Goal: Task Accomplishment & Management: Manage account settings

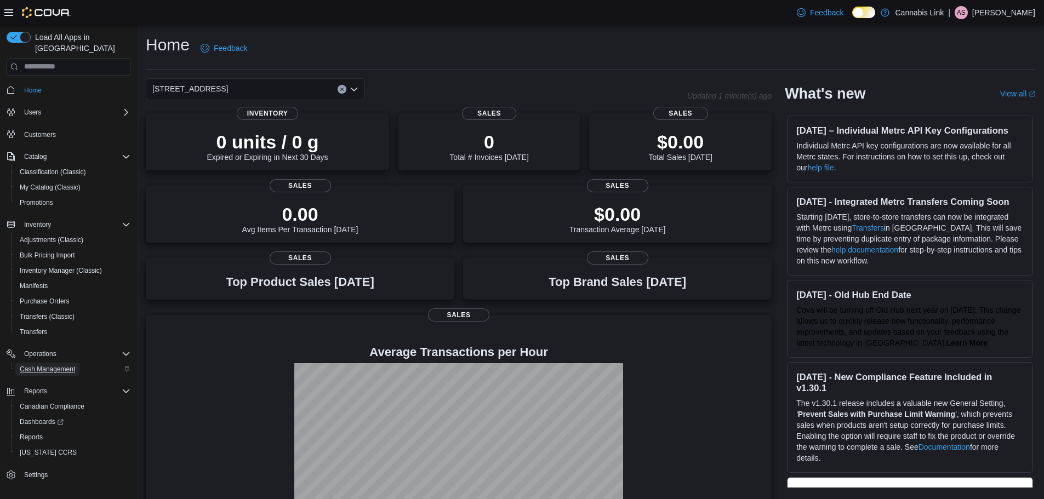
click at [55, 365] on span "Cash Management" at bounding box center [47, 369] width 55 height 9
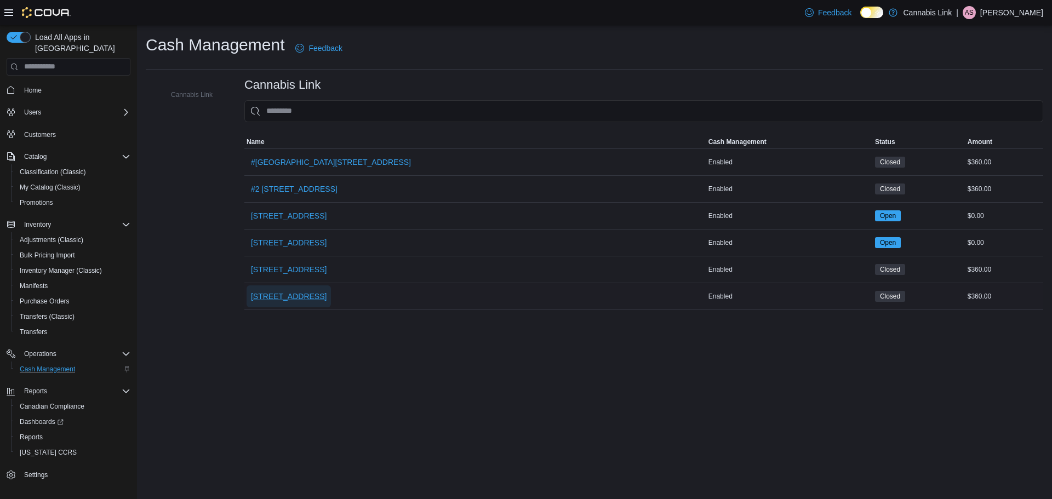
click at [292, 299] on span "509 Commissioners Rd W" at bounding box center [289, 296] width 76 height 11
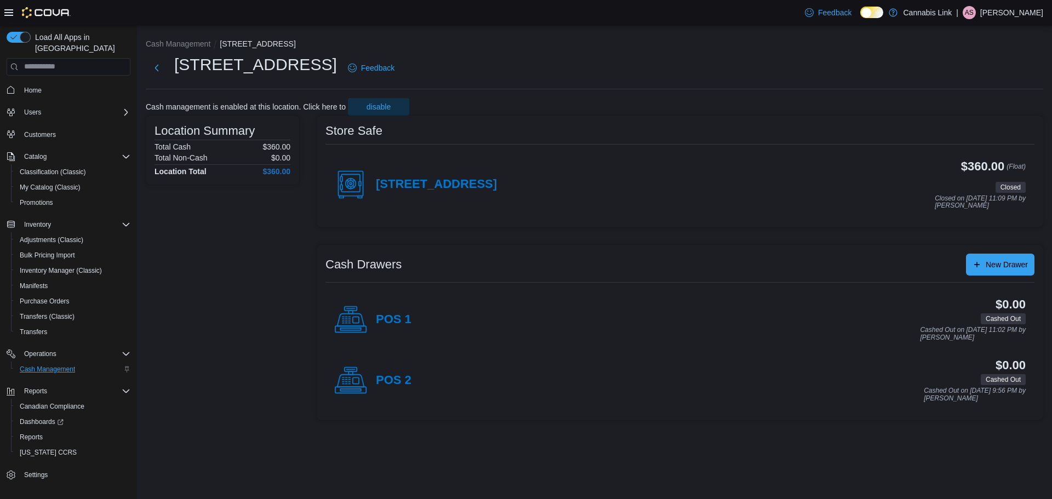
click at [486, 197] on div "509 Commissioners Rd W" at bounding box center [415, 184] width 163 height 33
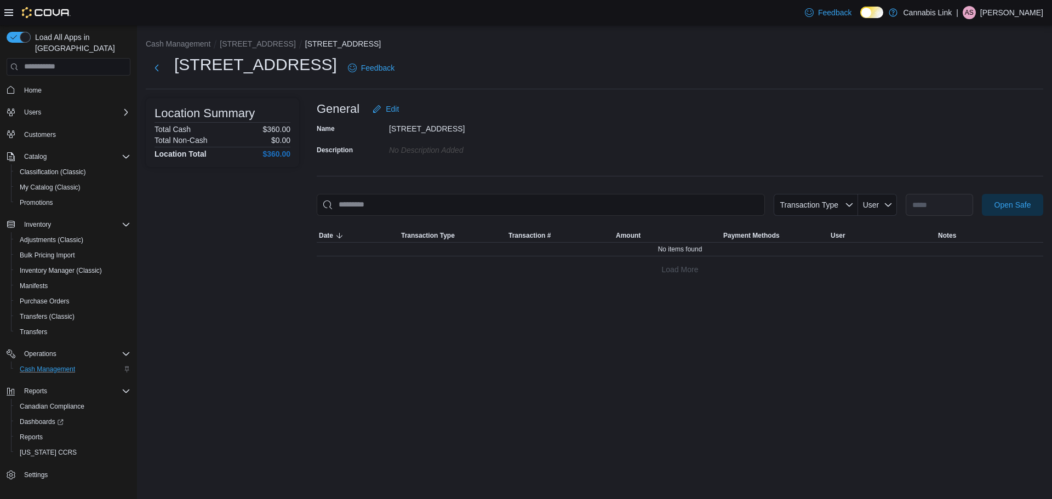
click at [1031, 216] on div at bounding box center [680, 222] width 727 height 13
click at [1031, 213] on span "Open Safe" at bounding box center [1013, 205] width 48 height 22
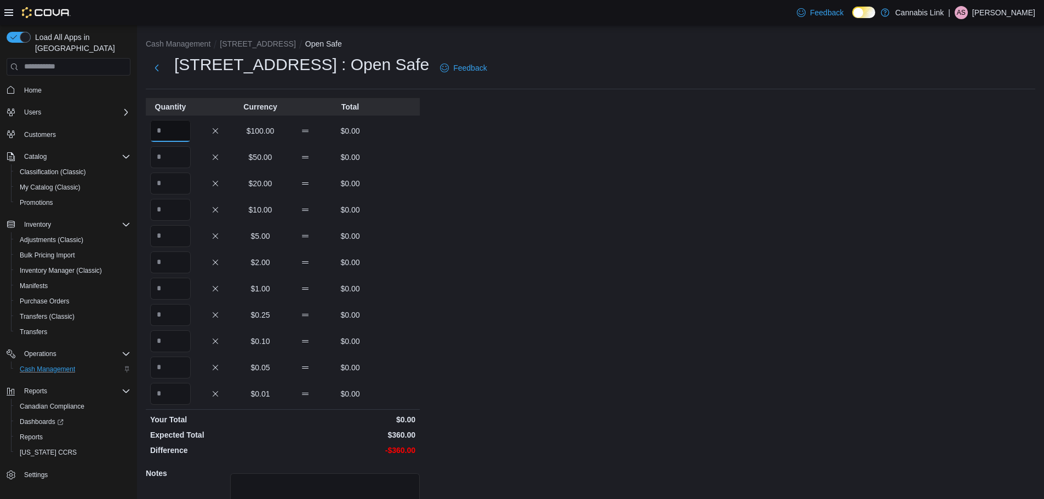
click at [179, 131] on input "Quantity" at bounding box center [170, 131] width 41 height 22
type input "*"
click at [183, 188] on input "Quantity" at bounding box center [170, 184] width 41 height 22
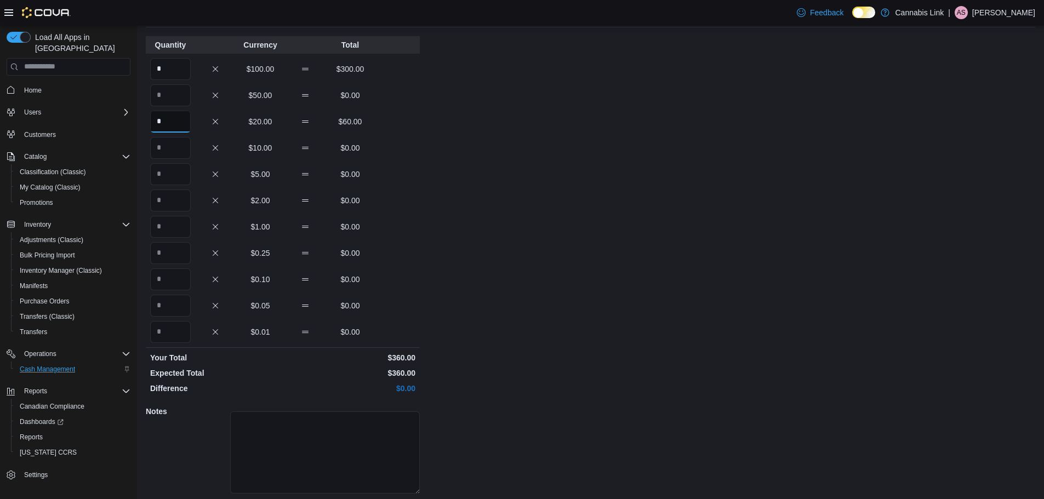
scroll to position [98, 0]
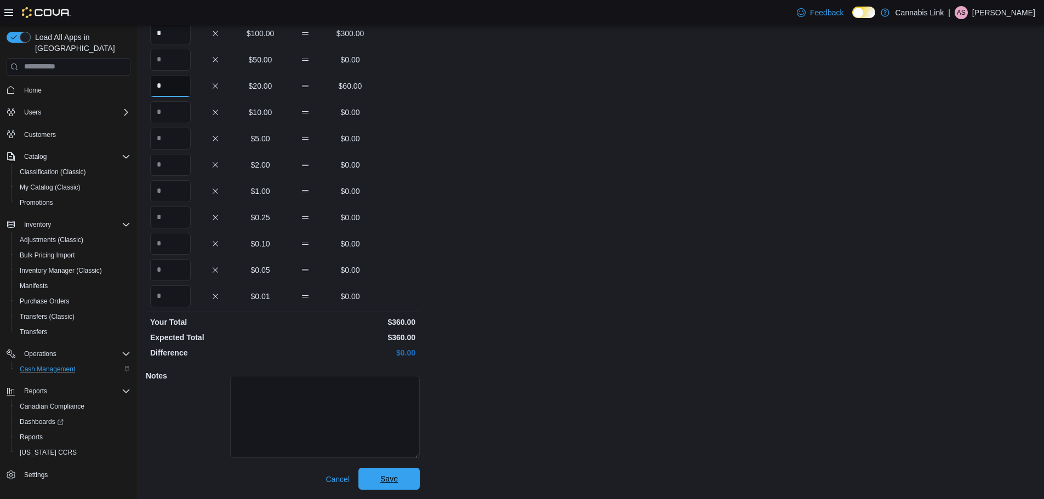
type input "*"
click at [402, 482] on span "Save" at bounding box center [389, 479] width 48 height 22
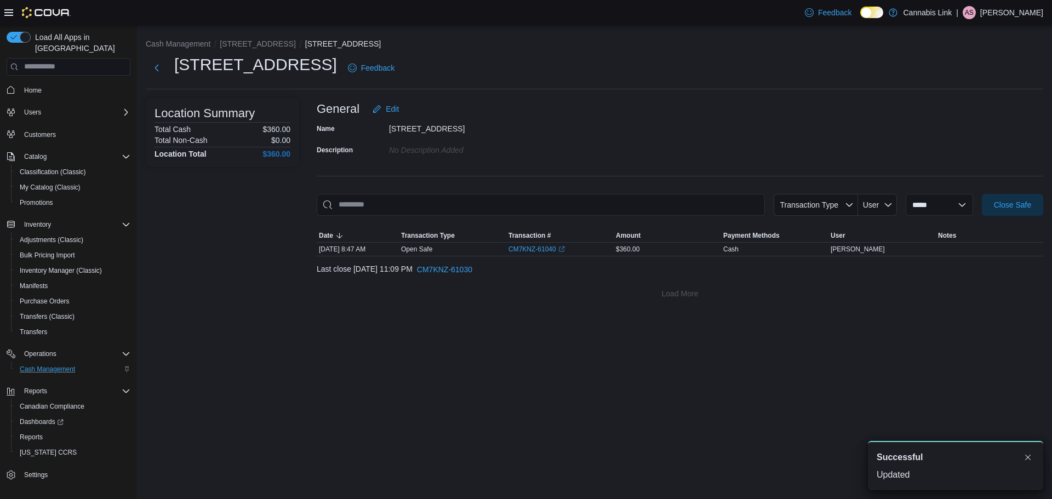
click at [261, 36] on div "**********" at bounding box center [594, 169] width 915 height 288
click at [260, 40] on button "509 Commissioners Rd W" at bounding box center [258, 43] width 76 height 9
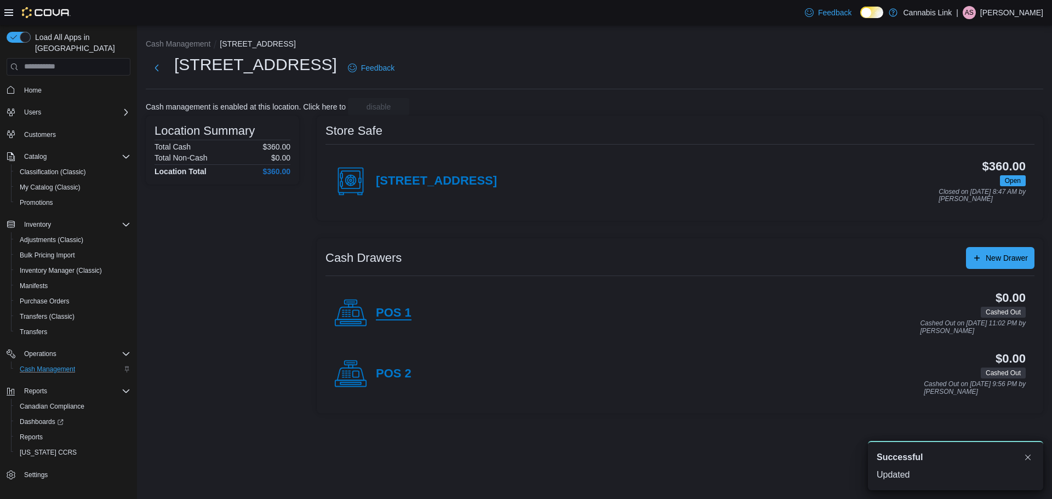
click at [384, 307] on h4 "POS 1" at bounding box center [394, 313] width 36 height 14
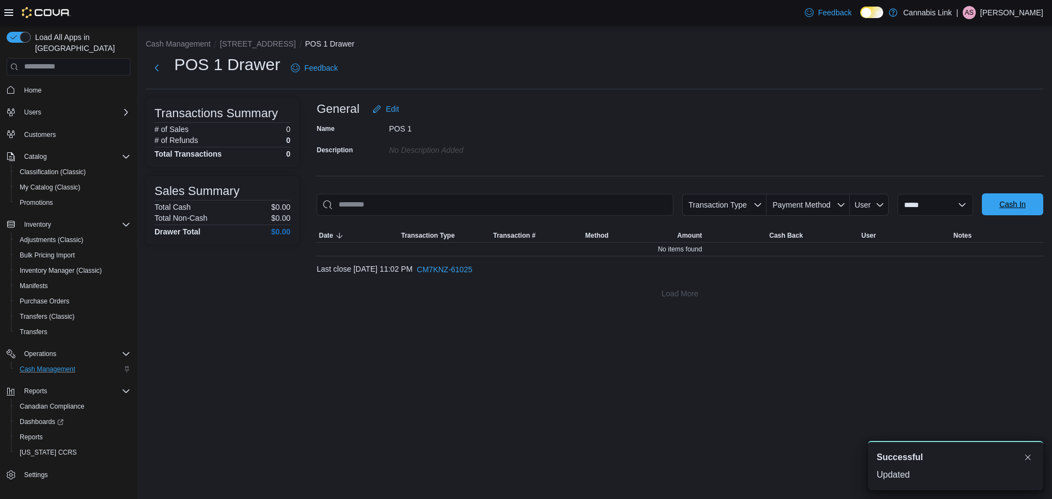
click at [1023, 212] on span "Cash In" at bounding box center [1013, 205] width 48 height 22
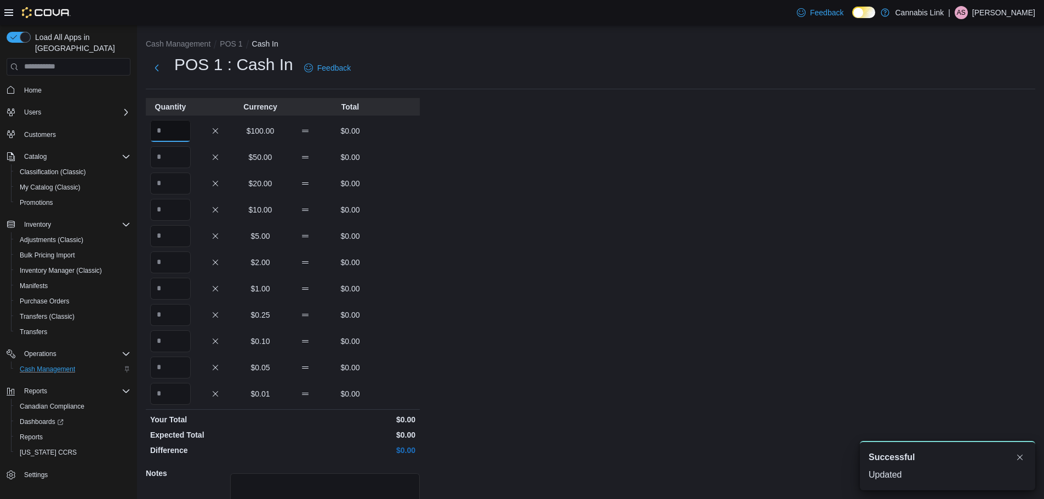
click at [180, 137] on input "Quantity" at bounding box center [170, 131] width 41 height 22
type input "*"
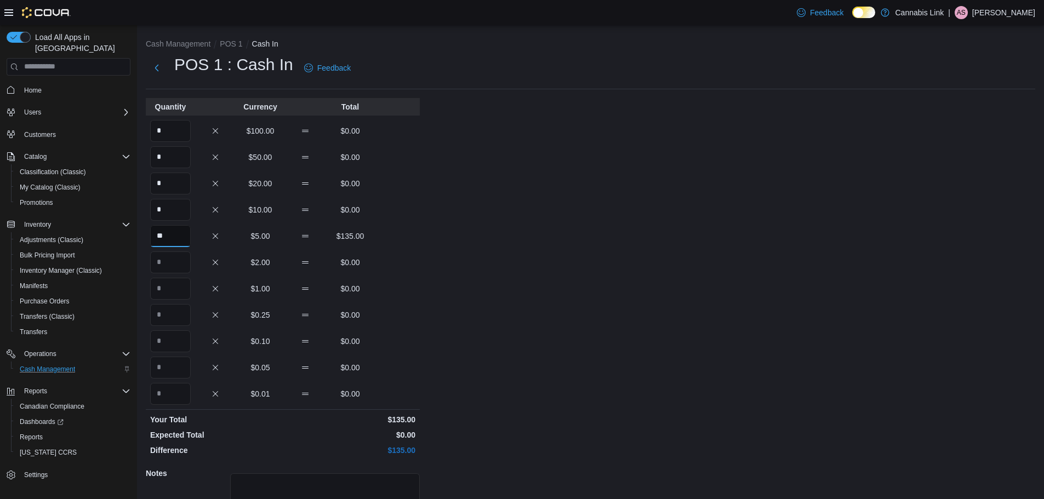
type input "**"
type input "*"
type input "**"
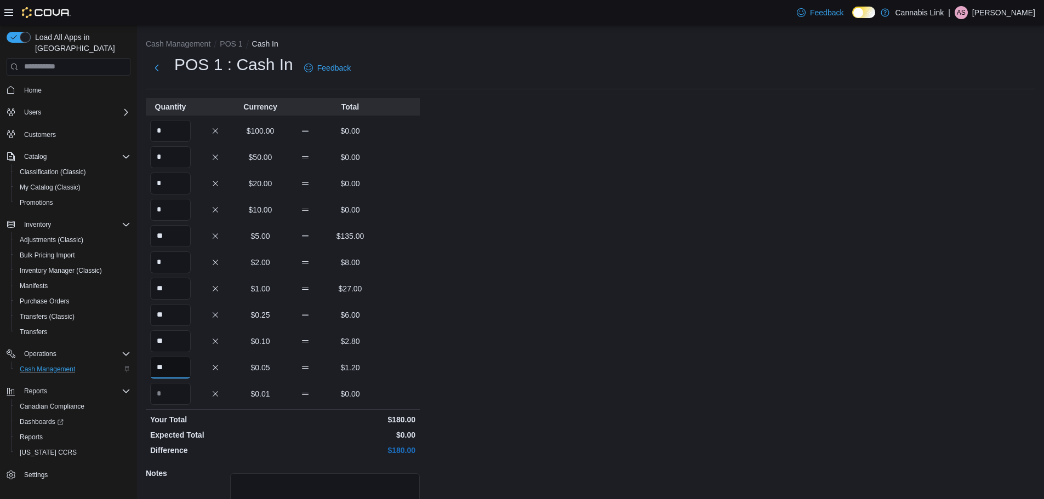
scroll to position [98, 0]
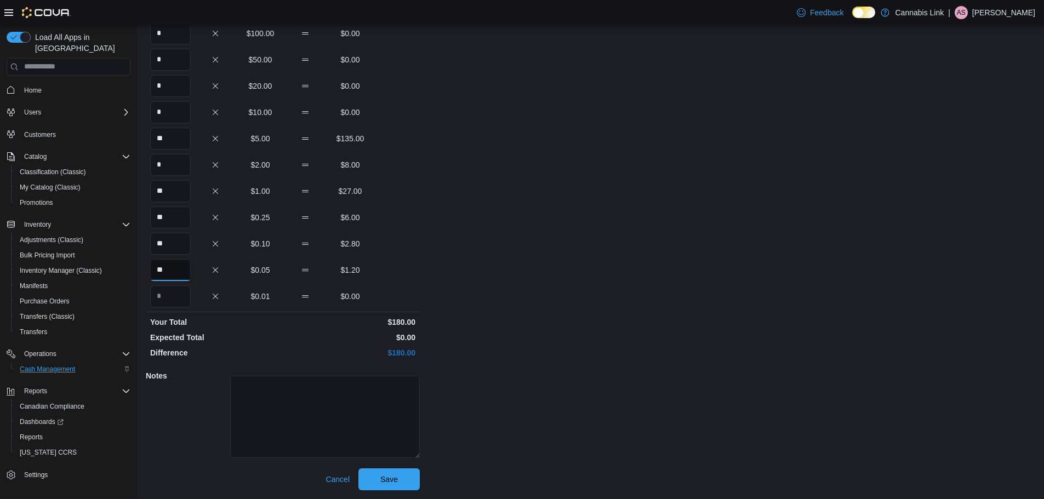
type input "**"
click at [406, 468] on div "Notes" at bounding box center [283, 416] width 274 height 106
click at [401, 479] on span "Save" at bounding box center [389, 479] width 48 height 22
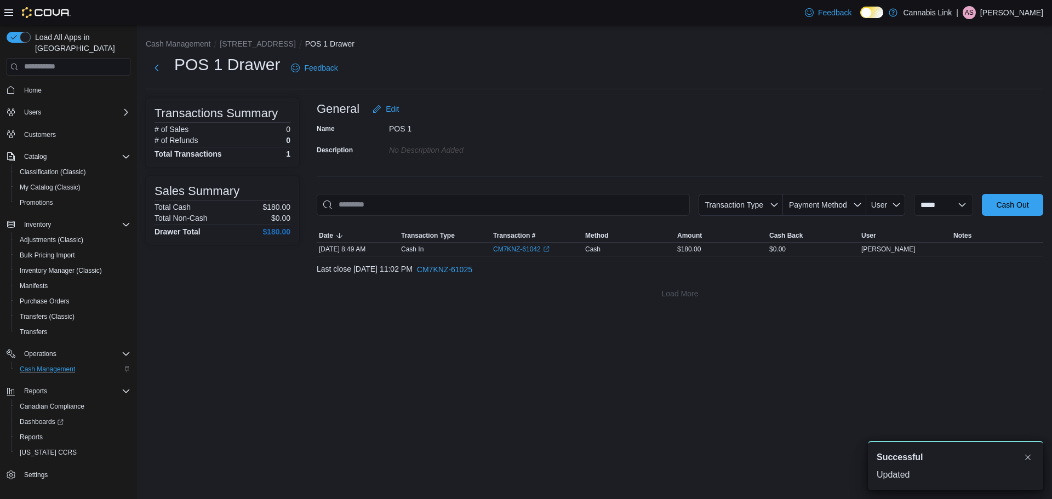
click at [234, 50] on ol "Cash Management 509 Commissioners Rd W POS 1 Drawer" at bounding box center [595, 44] width 898 height 13
click at [234, 44] on button "509 Commissioners Rd W" at bounding box center [258, 43] width 76 height 9
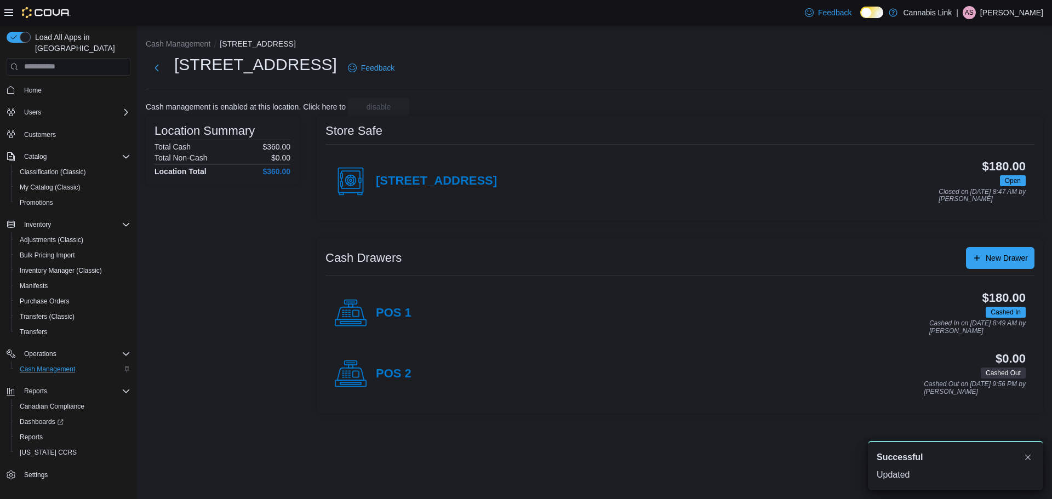
click at [386, 378] on h4 "POS 2" at bounding box center [394, 374] width 36 height 14
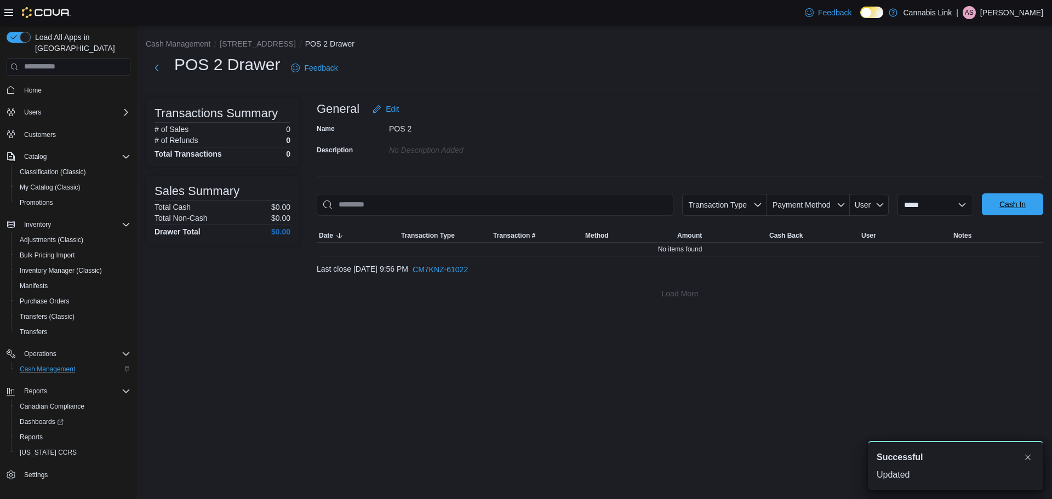
click at [1025, 202] on span "Cash In" at bounding box center [1013, 204] width 26 height 11
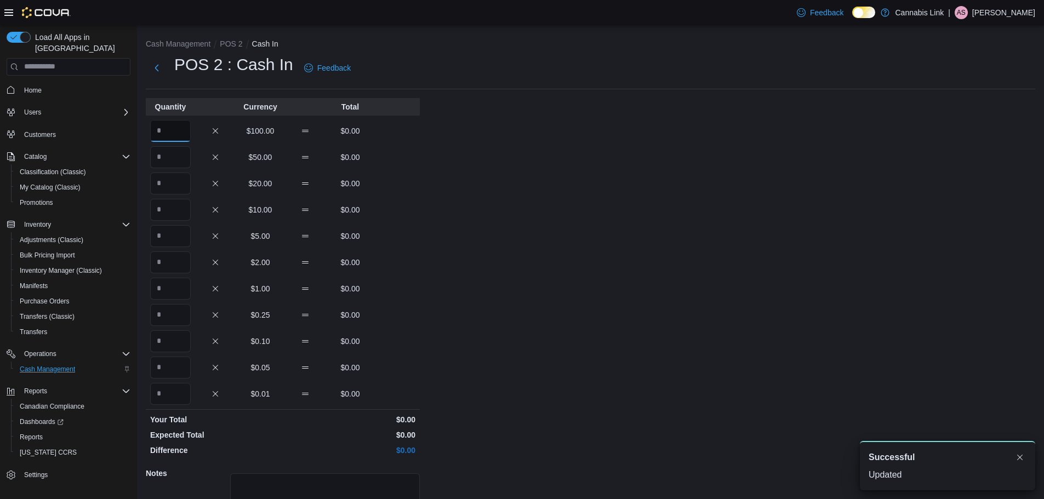
click at [152, 128] on input "Quantity" at bounding box center [170, 131] width 41 height 22
type input "*"
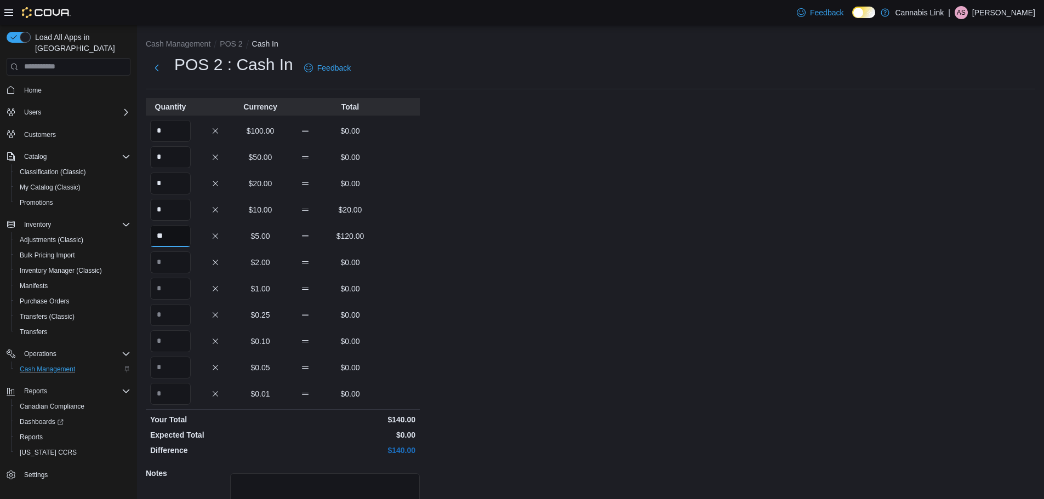
type input "**"
type input "*"
type input "**"
type input "*"
click at [167, 292] on input "**" at bounding box center [170, 289] width 41 height 22
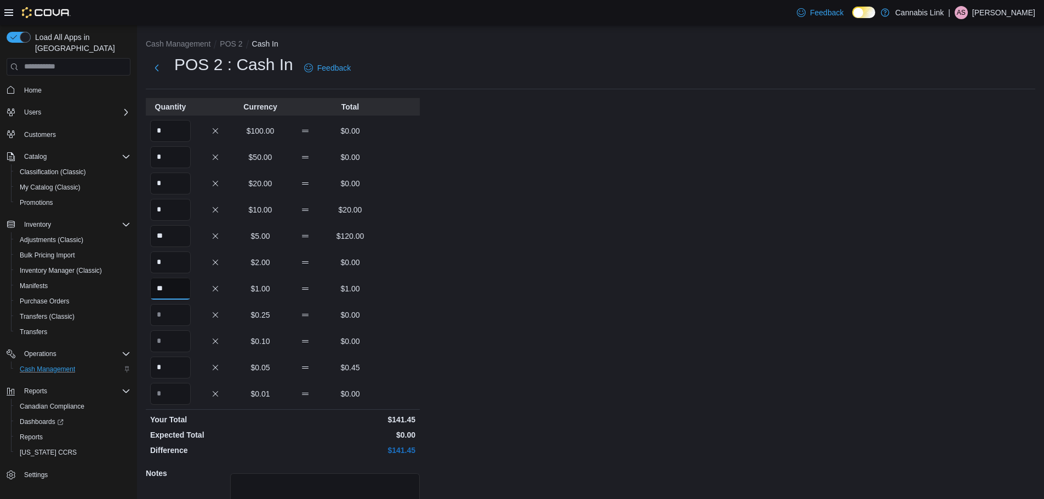
type input "**"
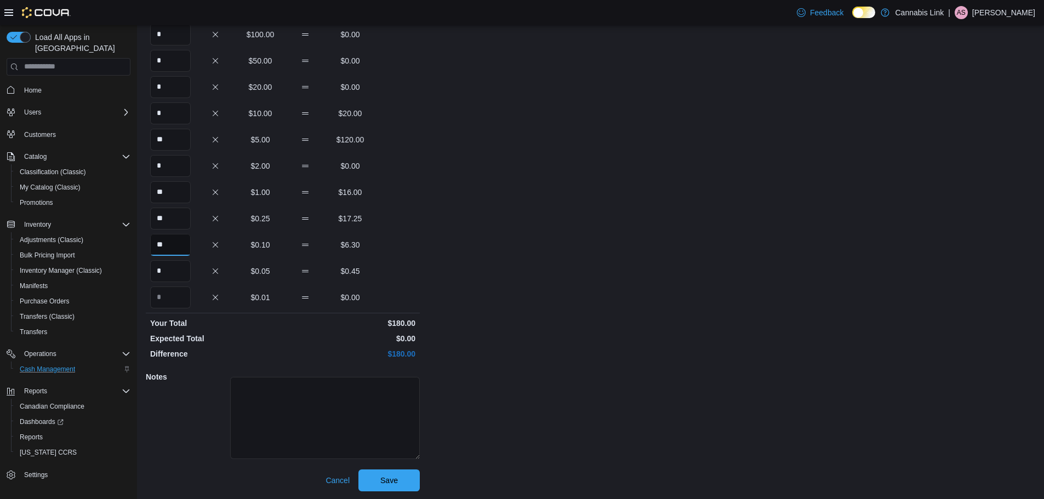
scroll to position [98, 0]
type input "**"
click at [386, 469] on span "Save" at bounding box center [389, 479] width 48 height 22
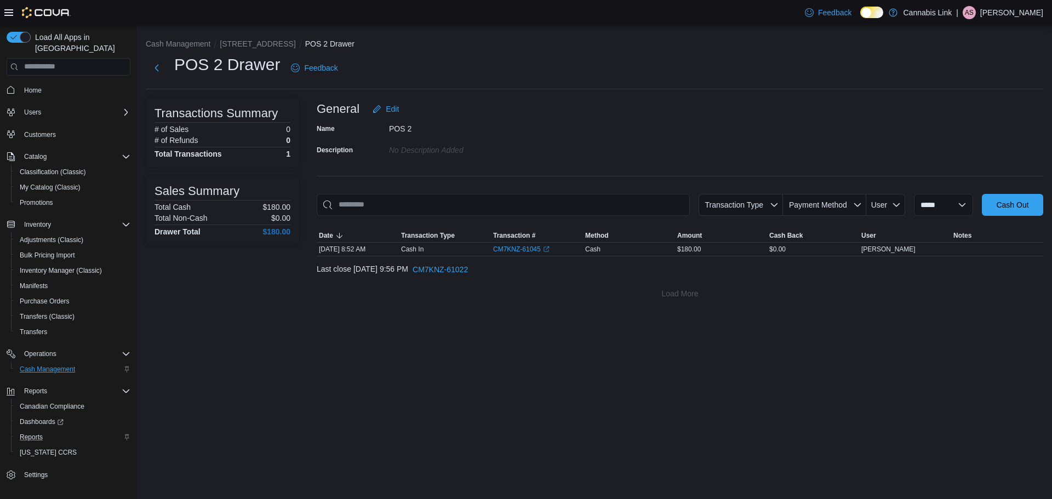
click at [51, 431] on div "Reports" at bounding box center [72, 437] width 115 height 13
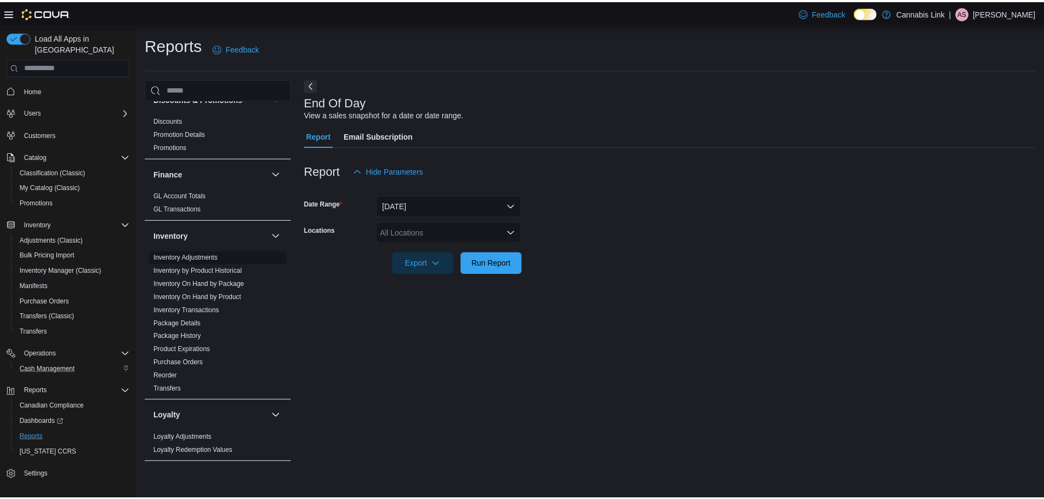
scroll to position [329, 0]
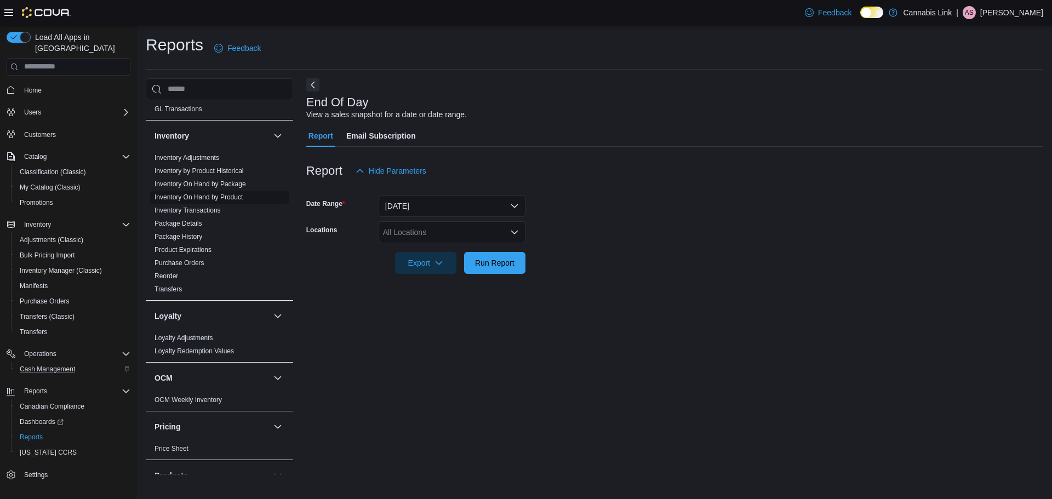
click at [226, 199] on link "Inventory On Hand by Product" at bounding box center [199, 198] width 88 height 8
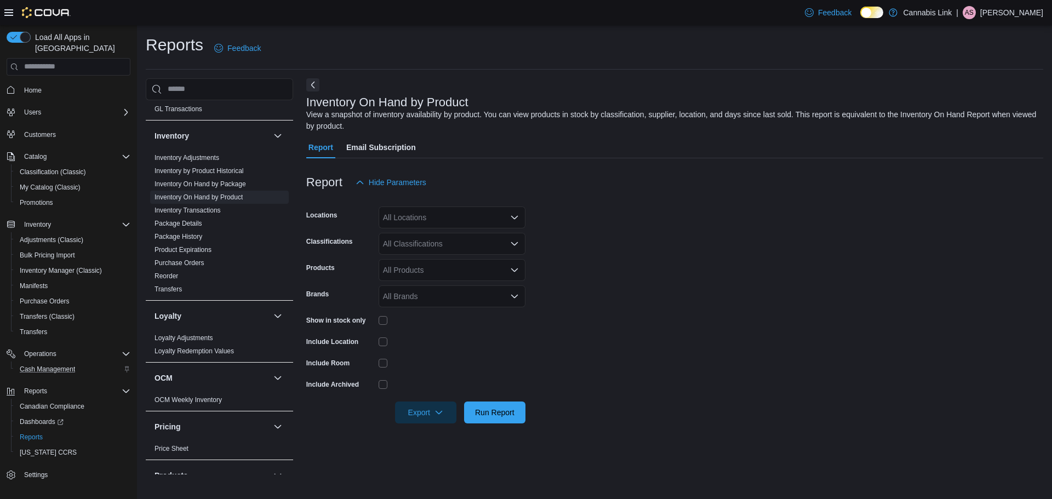
click at [390, 214] on div "All Locations" at bounding box center [452, 218] width 147 height 22
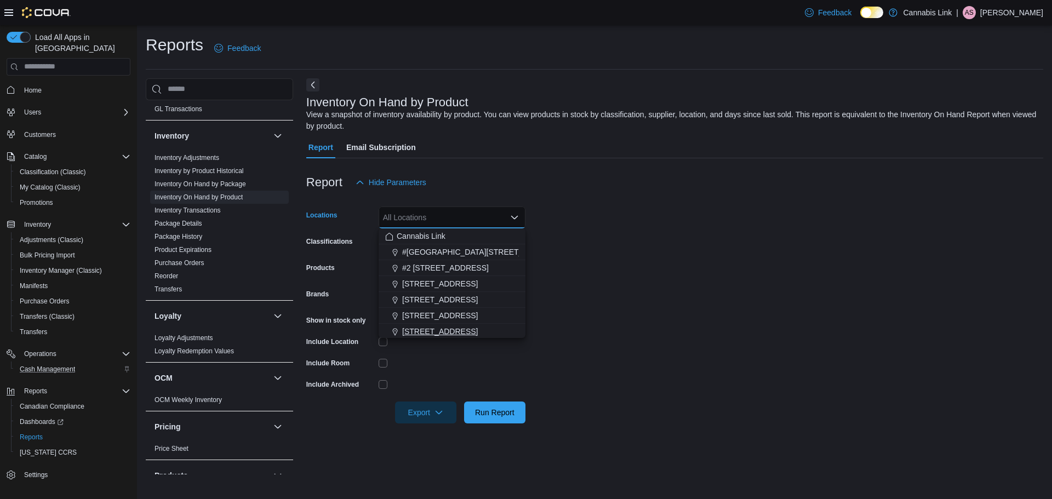
click at [416, 327] on span "509 Commissioners Rd W" at bounding box center [440, 331] width 76 height 11
click at [416, 343] on div at bounding box center [452, 342] width 147 height 9
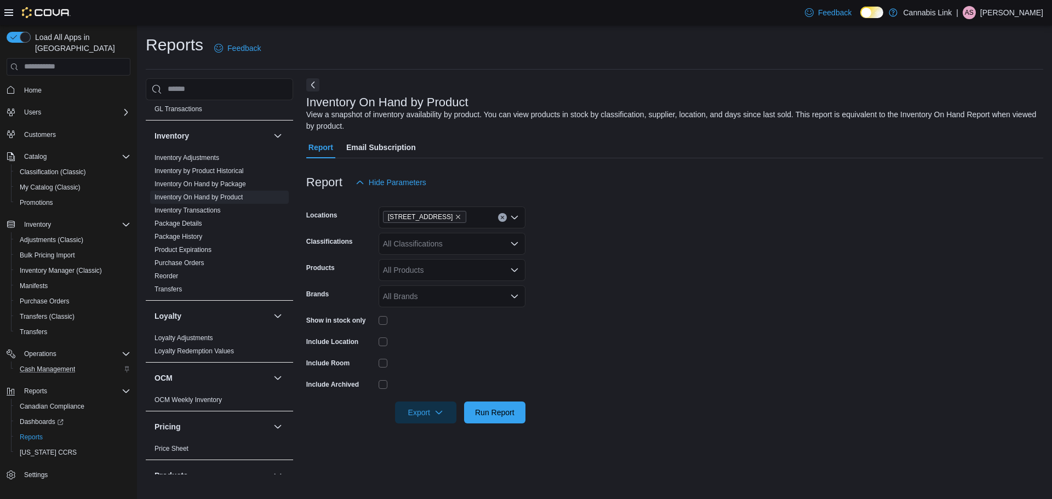
click at [383, 314] on div at bounding box center [452, 320] width 147 height 17
click at [503, 402] on div "Export Run Report" at bounding box center [415, 413] width 219 height 22
click at [493, 428] on div at bounding box center [674, 430] width 737 height 13
click at [493, 420] on span "Run Report" at bounding box center [495, 412] width 48 height 22
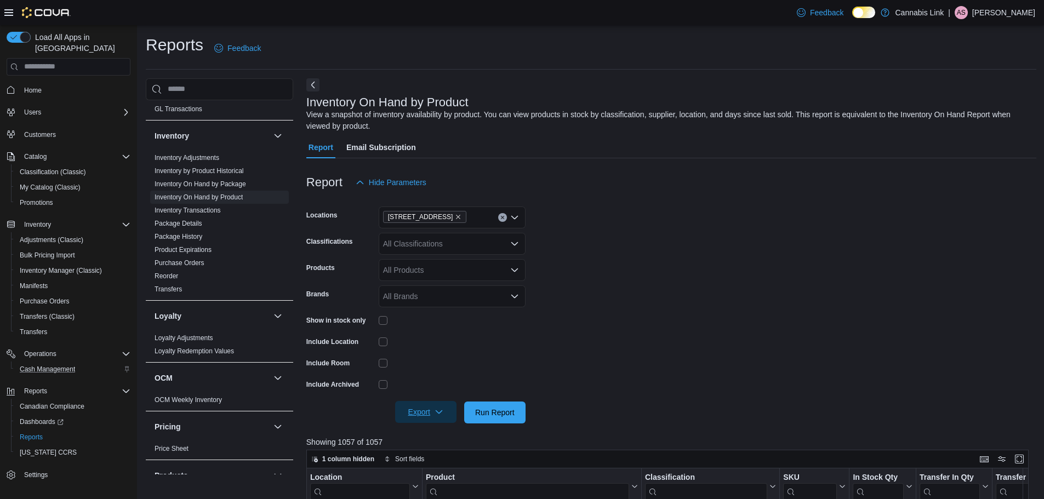
click at [425, 417] on span "Export" at bounding box center [426, 412] width 48 height 22
click at [426, 340] on button "Export to Excel" at bounding box center [427, 347] width 62 height 22
